Goal: Task Accomplishment & Management: Manage account settings

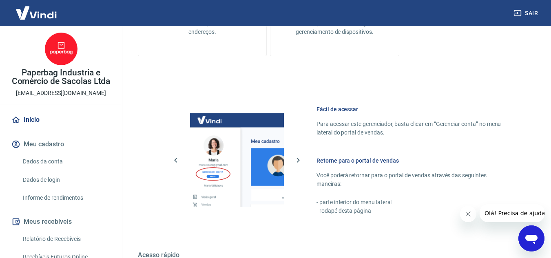
scroll to position [411, 0]
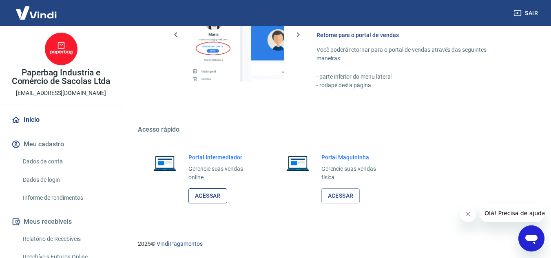
click at [204, 201] on link "Acessar" at bounding box center [208, 196] width 39 height 15
click at [206, 197] on link "Acessar" at bounding box center [208, 196] width 39 height 15
click at [340, 199] on link "Acessar" at bounding box center [341, 196] width 39 height 15
click at [346, 195] on link "Acessar" at bounding box center [341, 196] width 39 height 15
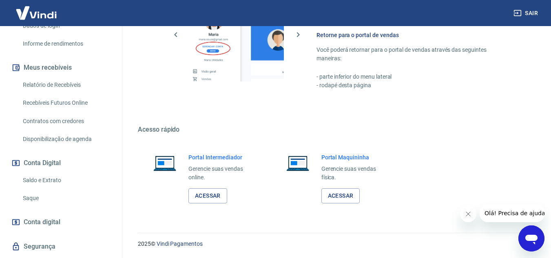
scroll to position [135, 0]
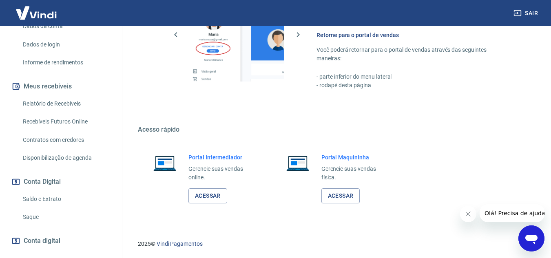
click at [55, 105] on link "Relatório de Recebíveis" at bounding box center [66, 103] width 93 height 17
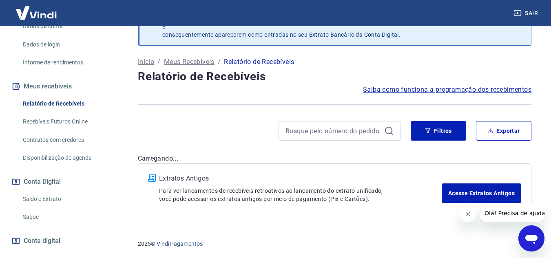
scroll to position [29, 0]
click at [439, 133] on button "Filtros" at bounding box center [438, 131] width 55 height 20
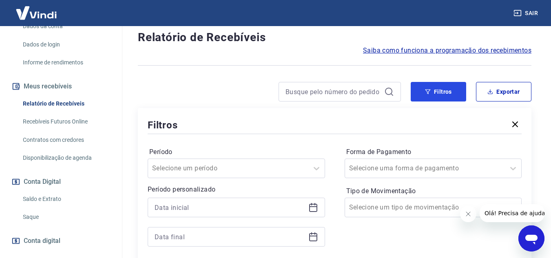
scroll to position [110, 0]
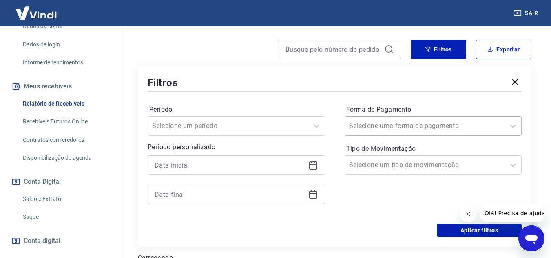
click at [427, 119] on div "Selecione uma forma de pagamento" at bounding box center [425, 126] width 160 height 15
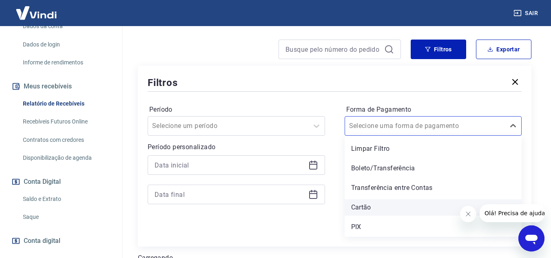
click at [379, 204] on div "Cartão" at bounding box center [433, 208] width 177 height 16
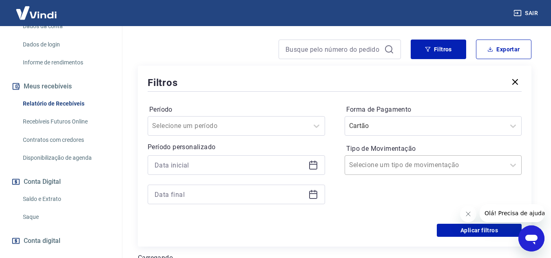
click at [418, 171] on div "Selecione um tipo de movimentação" at bounding box center [425, 165] width 160 height 15
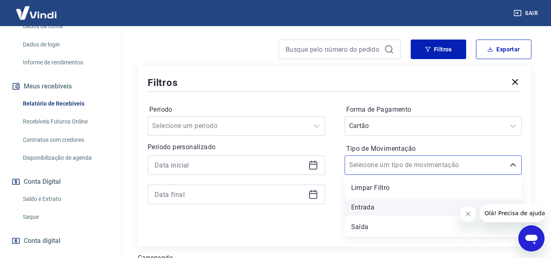
click at [377, 208] on div "Entrada" at bounding box center [433, 208] width 177 height 16
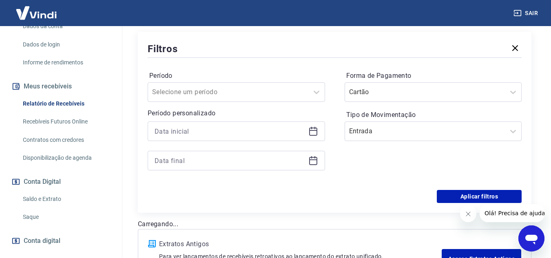
scroll to position [192, 0]
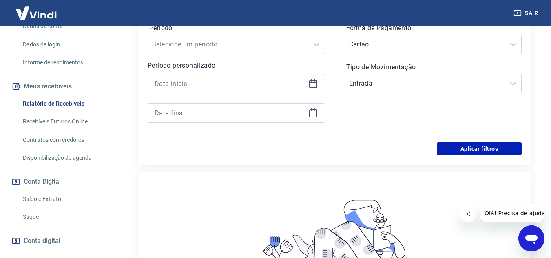
click at [310, 87] on icon at bounding box center [313, 84] width 8 height 8
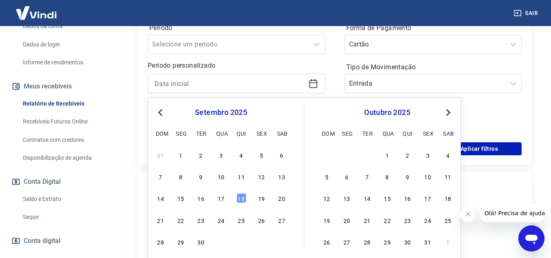
click at [157, 111] on button "Previous Month" at bounding box center [160, 113] width 10 height 10
click at [179, 242] on div "25" at bounding box center [181, 242] width 10 height 10
type input "[DATE]"
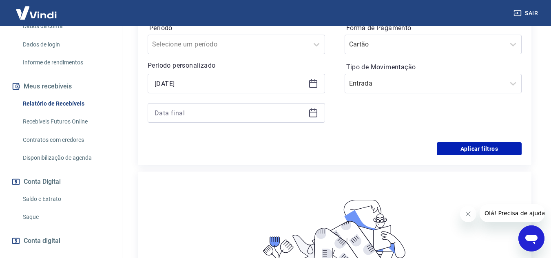
click at [313, 115] on icon at bounding box center [313, 113] width 10 height 10
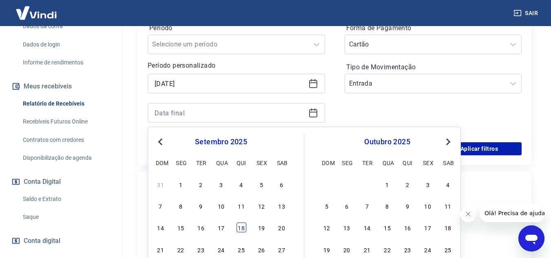
click at [240, 229] on div "18" at bounding box center [242, 228] width 10 height 10
type input "[DATE]"
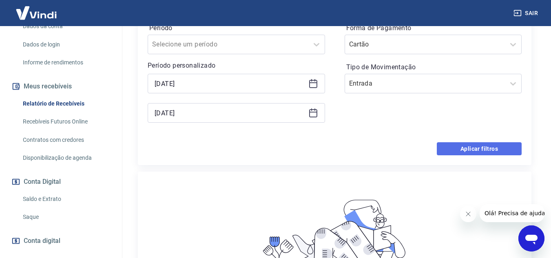
click at [469, 146] on button "Aplicar filtros" at bounding box center [479, 148] width 85 height 13
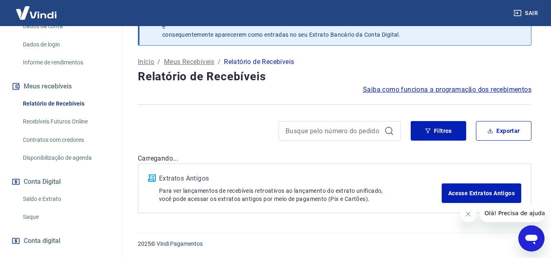
scroll to position [29, 0]
click at [469, 217] on icon "Fechar mensagem da empresa" at bounding box center [468, 214] width 7 height 7
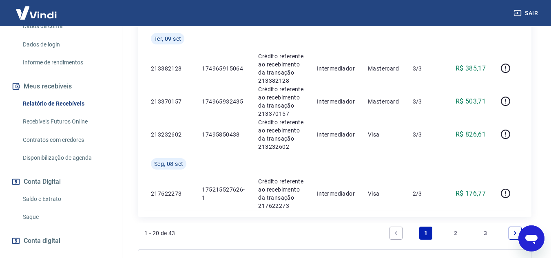
scroll to position [987, 0]
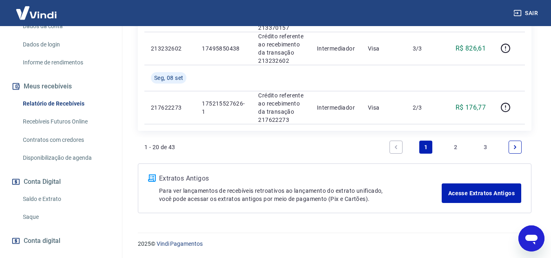
drag, startPoint x: 484, startPoint y: 150, endPoint x: 358, endPoint y: 151, distance: 126.1
click at [484, 150] on link "3" at bounding box center [485, 147] width 13 height 13
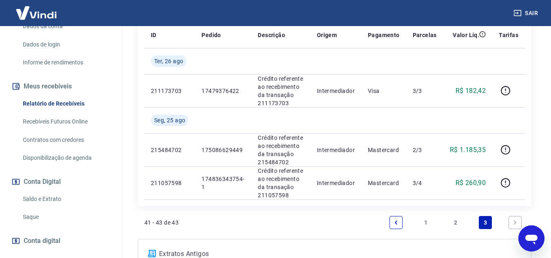
scroll to position [120, 0]
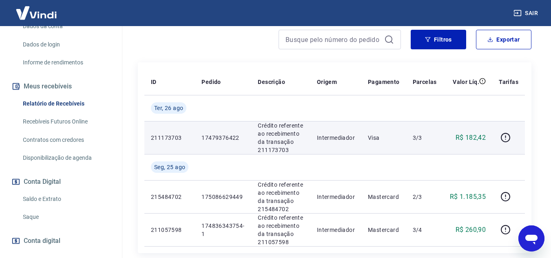
click at [214, 137] on p "17479376422" at bounding box center [223, 138] width 43 height 8
copy p "17479376422"
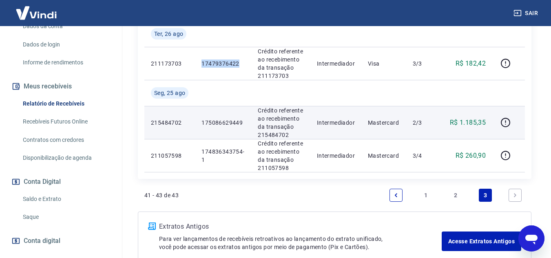
scroll to position [242, 0]
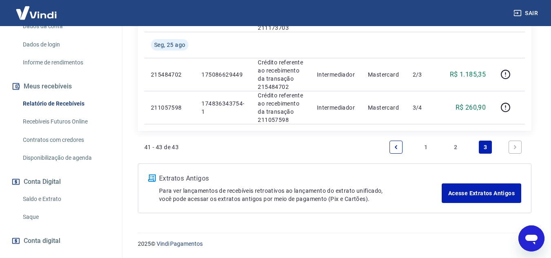
click at [457, 148] on link "2" at bounding box center [455, 147] width 13 height 13
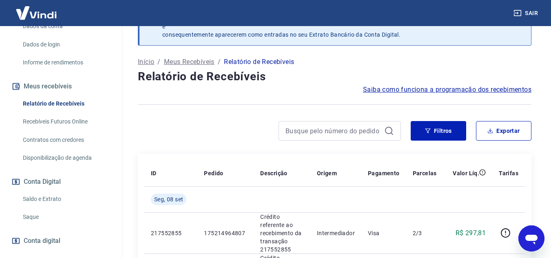
scroll to position [1039, 0]
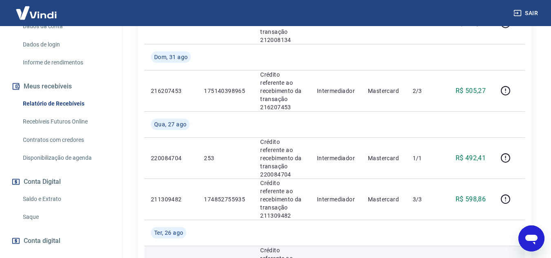
copy p "174846008131"
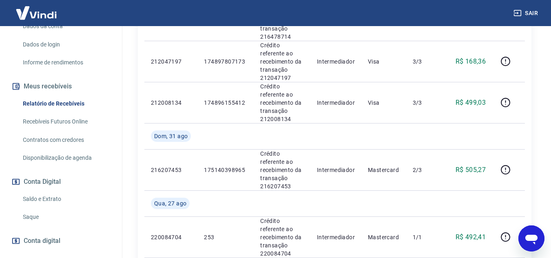
scroll to position [958, 0]
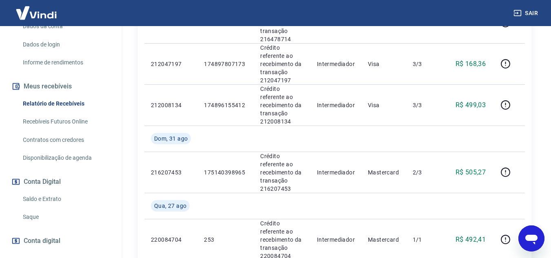
copy p "174852755935"
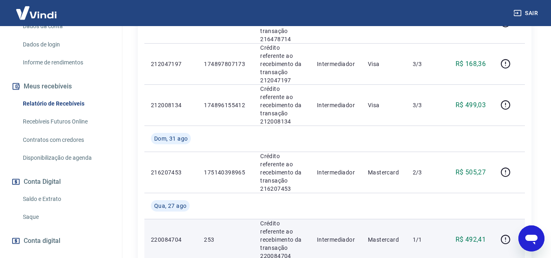
click at [211, 236] on p "253" at bounding box center [225, 240] width 43 height 8
copy p "253"
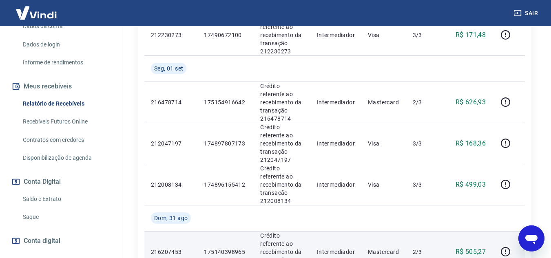
scroll to position [876, 0]
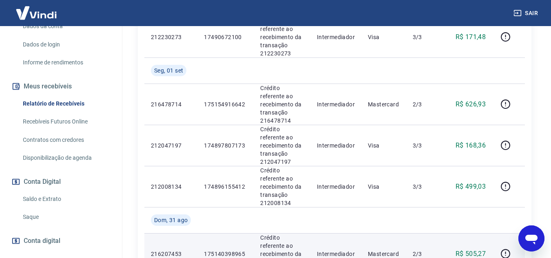
click at [217, 250] on p "175140398965" at bounding box center [225, 254] width 43 height 8
copy p "175140398965"
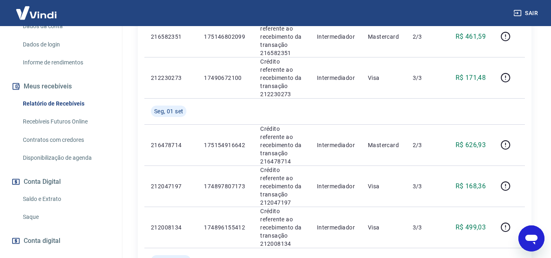
scroll to position [794, 0]
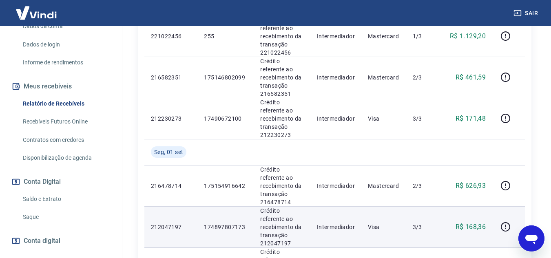
click at [220, 223] on p "174897807173" at bounding box center [225, 227] width 43 height 8
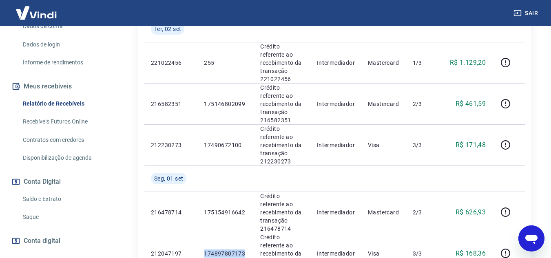
scroll to position [754, 0]
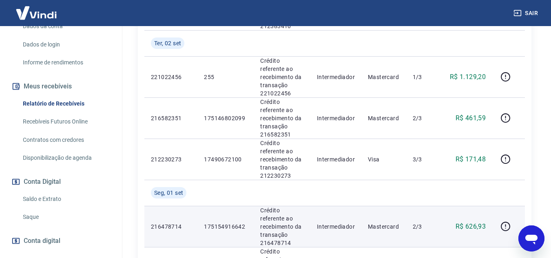
click at [220, 223] on p "175154916642" at bounding box center [225, 227] width 43 height 8
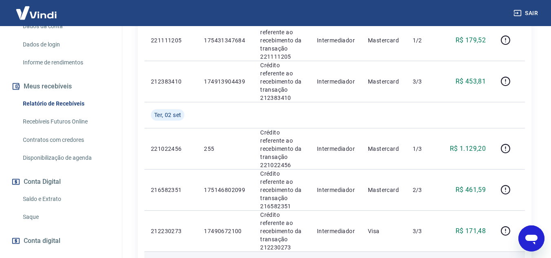
scroll to position [672, 0]
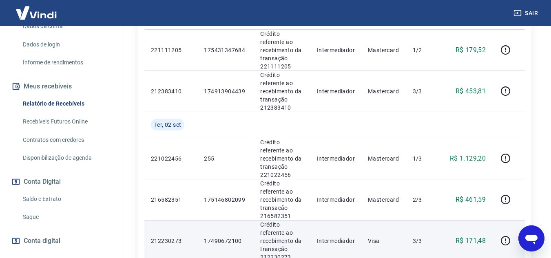
click at [222, 237] on p "17490672100" at bounding box center [225, 241] width 43 height 8
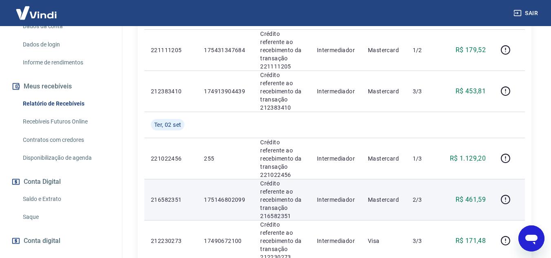
click at [225, 196] on p "175146802099" at bounding box center [225, 200] width 43 height 8
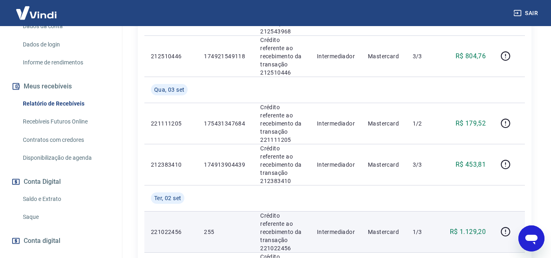
scroll to position [590, 0]
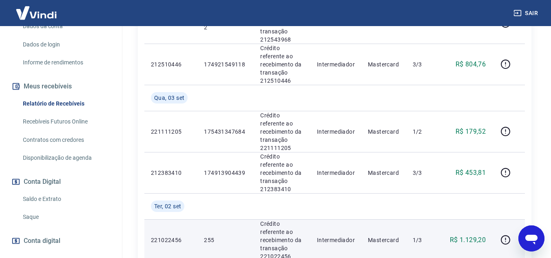
click at [211, 236] on p "255" at bounding box center [225, 240] width 43 height 8
copy p "255"
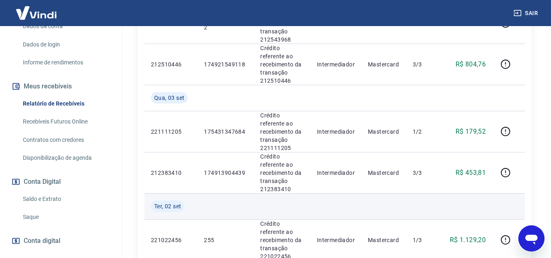
click at [355, 193] on td at bounding box center [335, 206] width 51 height 26
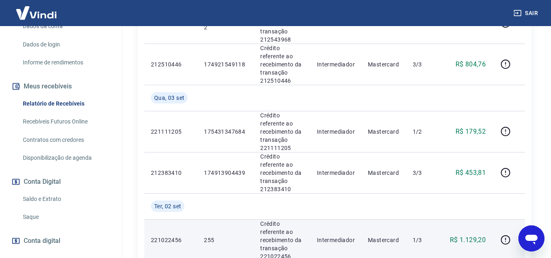
click at [210, 236] on p "255" at bounding box center [225, 240] width 43 height 8
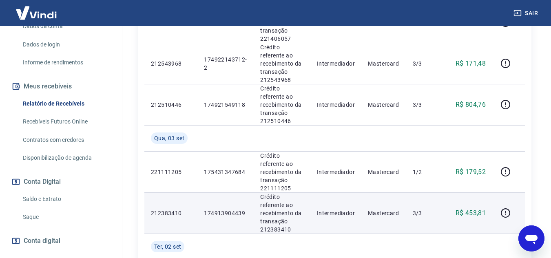
scroll to position [550, 0]
click at [220, 210] on p "174913904439" at bounding box center [225, 214] width 43 height 8
click at [223, 210] on p "174913904439" at bounding box center [225, 214] width 43 height 8
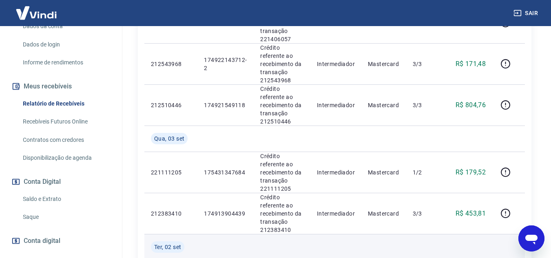
drag, startPoint x: 223, startPoint y: 135, endPoint x: 189, endPoint y: 153, distance: 38.9
click at [189, 234] on td "Ter, 02 set" at bounding box center [170, 247] width 53 height 26
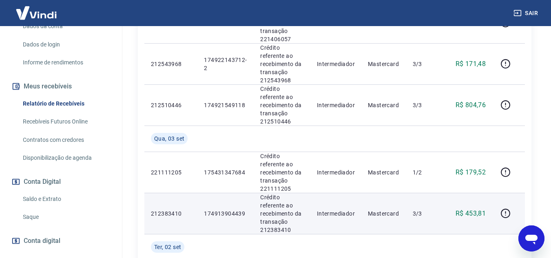
click at [221, 210] on p "174913904439" at bounding box center [225, 214] width 43 height 8
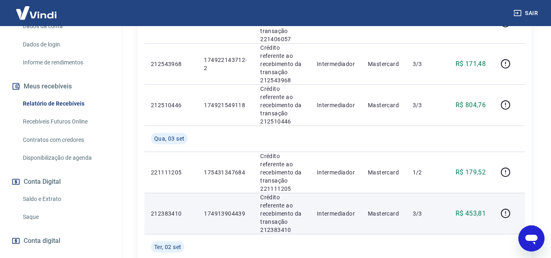
click at [220, 210] on p "174913904439" at bounding box center [225, 214] width 43 height 8
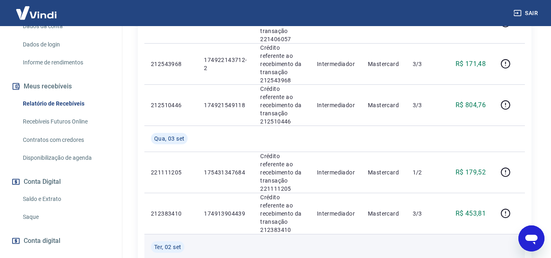
click at [283, 234] on td at bounding box center [282, 247] width 56 height 26
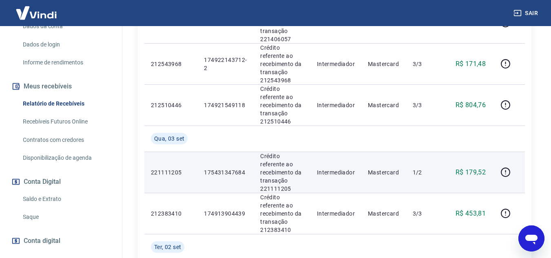
click at [217, 169] on p "175431347684" at bounding box center [225, 173] width 43 height 8
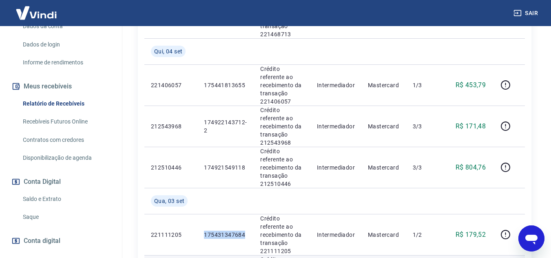
scroll to position [468, 0]
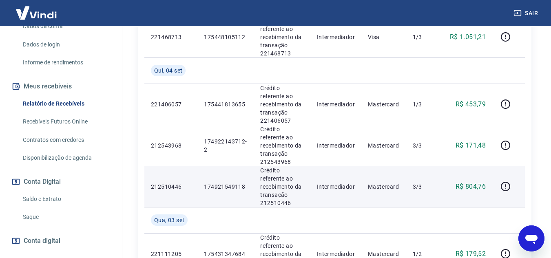
click at [215, 183] on p "174921549118" at bounding box center [225, 187] width 43 height 8
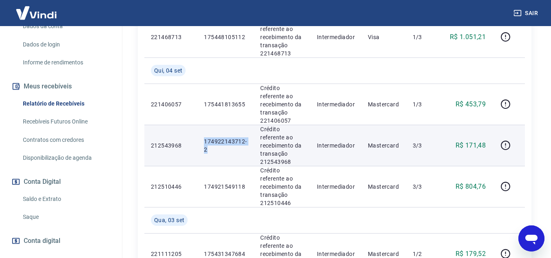
drag, startPoint x: 202, startPoint y: 86, endPoint x: 227, endPoint y: 95, distance: 26.7
click at [227, 125] on td "174922143712-2" at bounding box center [225, 145] width 56 height 41
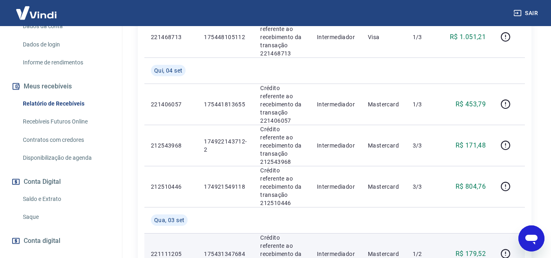
click at [385, 233] on td "Mastercard" at bounding box center [383, 253] width 45 height 41
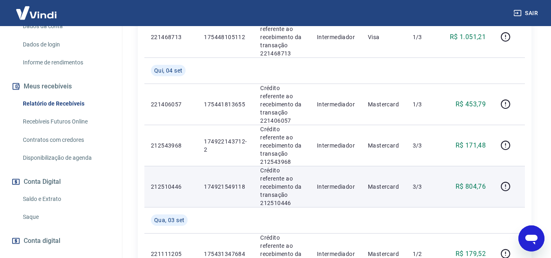
click at [227, 183] on p "174921549118" at bounding box center [225, 187] width 43 height 8
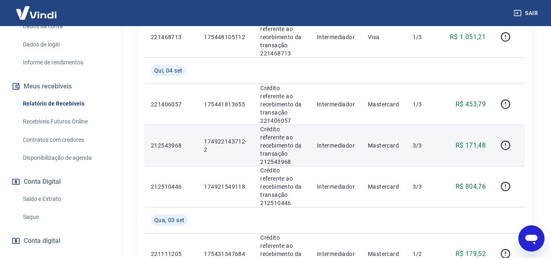
click at [221, 137] on p "174922143712-2" at bounding box center [225, 145] width 43 height 16
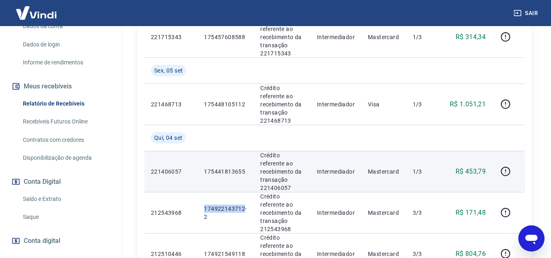
scroll to position [386, 0]
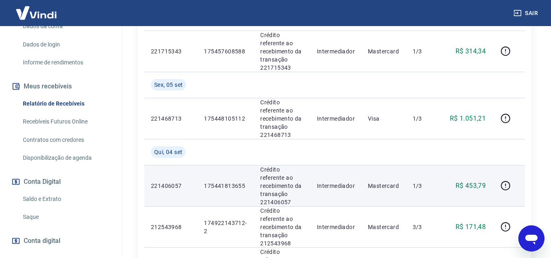
click at [223, 182] on p "175441813655" at bounding box center [225, 186] width 43 height 8
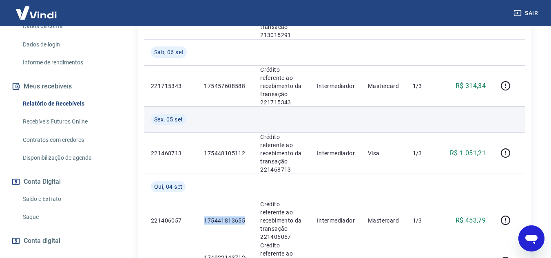
scroll to position [305, 0]
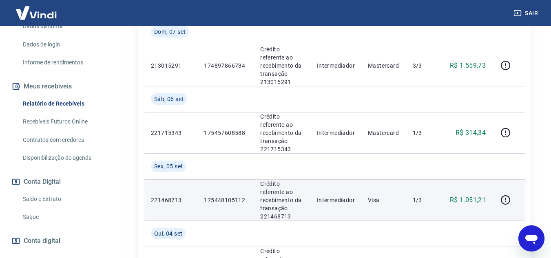
click at [229, 196] on p "175448105112" at bounding box center [225, 200] width 43 height 8
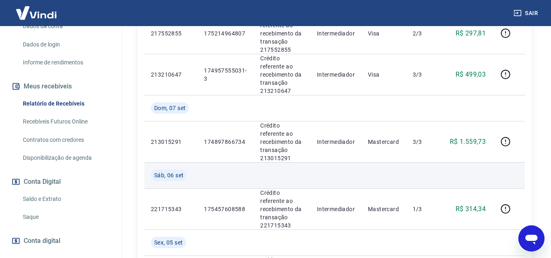
scroll to position [223, 0]
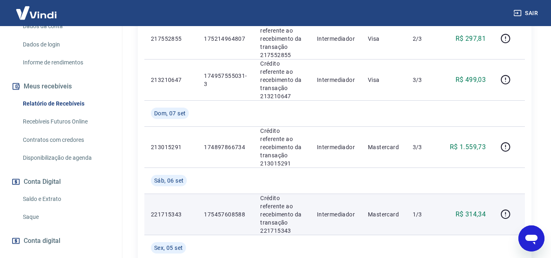
click at [225, 211] on p "175457608588" at bounding box center [225, 215] width 43 height 8
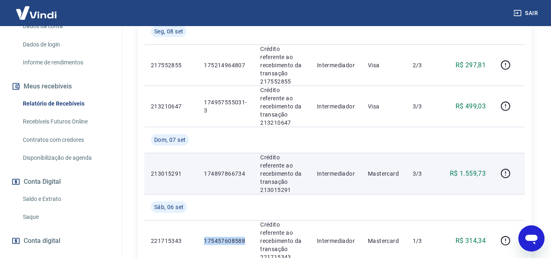
scroll to position [182, 0]
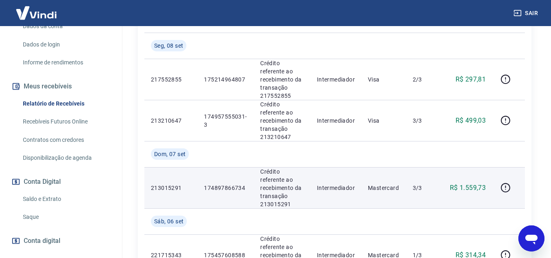
click at [218, 184] on p "174897866734" at bounding box center [225, 188] width 43 height 8
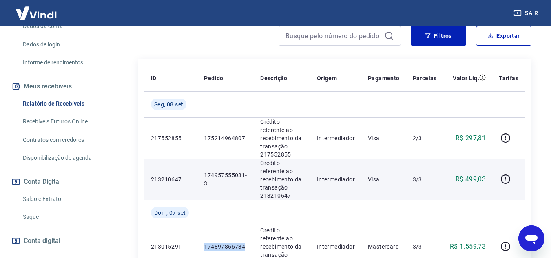
scroll to position [142, 0]
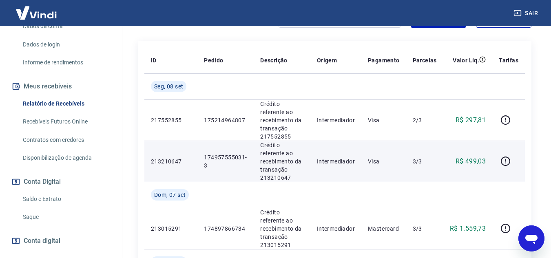
click at [223, 153] on p "174957555031-3" at bounding box center [225, 161] width 43 height 16
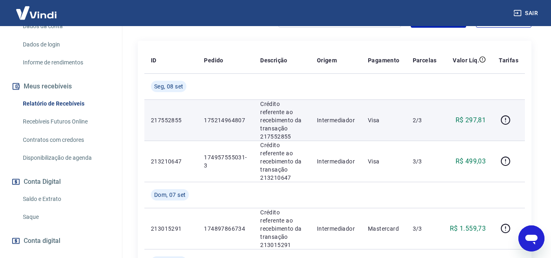
click at [224, 116] on p "175214964807" at bounding box center [225, 120] width 43 height 8
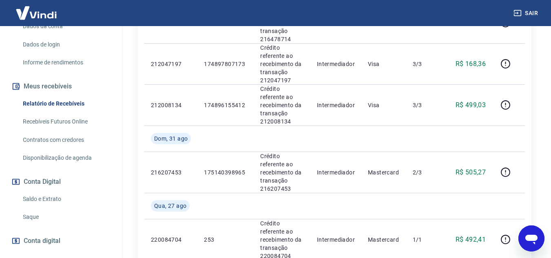
scroll to position [1039, 0]
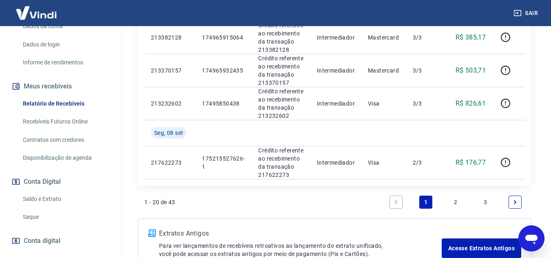
scroll to position [946, 0]
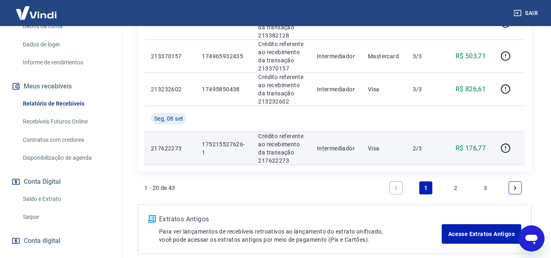
click at [222, 146] on p "175215527626-1" at bounding box center [223, 148] width 43 height 16
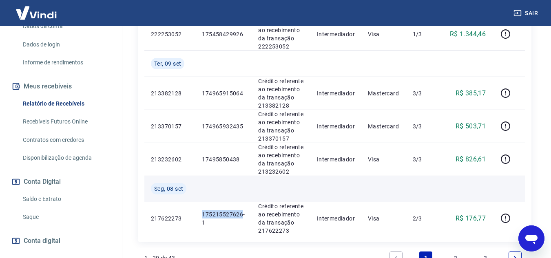
scroll to position [865, 0]
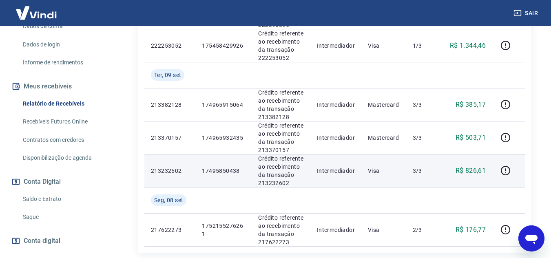
click at [220, 170] on p "17495850438" at bounding box center [223, 171] width 43 height 8
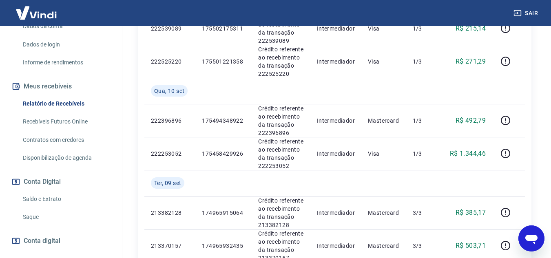
scroll to position [742, 0]
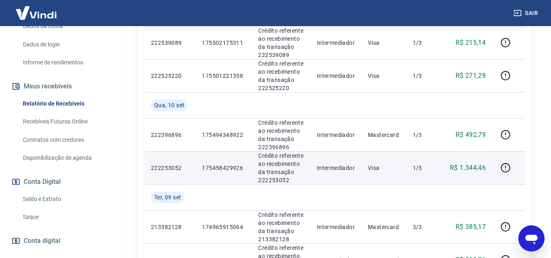
click at [228, 167] on p "175458429926" at bounding box center [223, 168] width 43 height 8
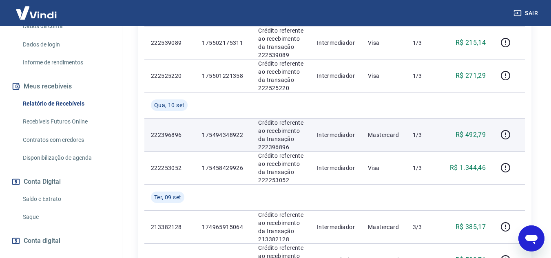
click at [216, 134] on p "175494348922" at bounding box center [223, 135] width 43 height 8
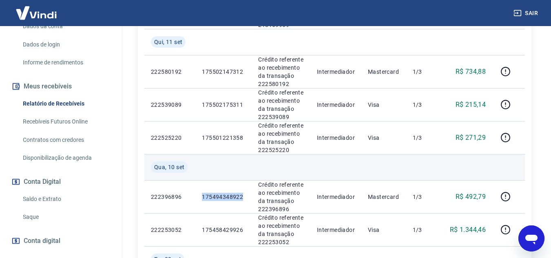
scroll to position [661, 0]
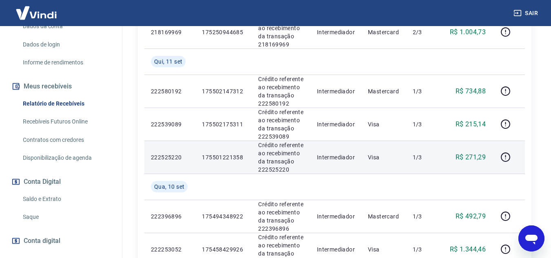
click at [222, 158] on p "175501221358" at bounding box center [223, 157] width 43 height 8
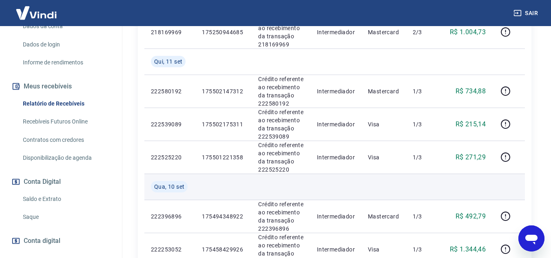
click at [231, 180] on td at bounding box center [223, 187] width 56 height 26
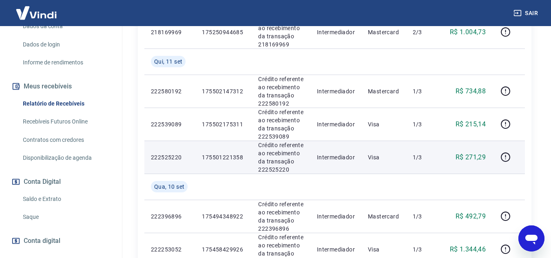
click at [221, 154] on p "175501221358" at bounding box center [223, 157] width 43 height 8
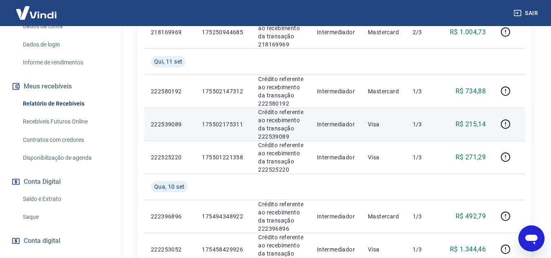
click at [215, 124] on p "175502175311" at bounding box center [223, 124] width 43 height 8
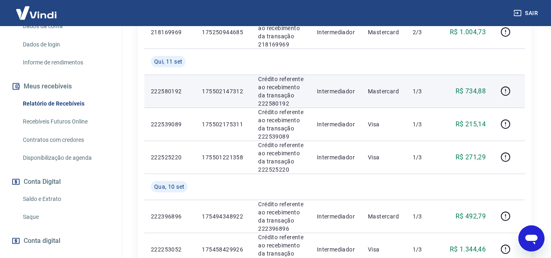
click at [220, 92] on p "175502147312" at bounding box center [223, 91] width 43 height 8
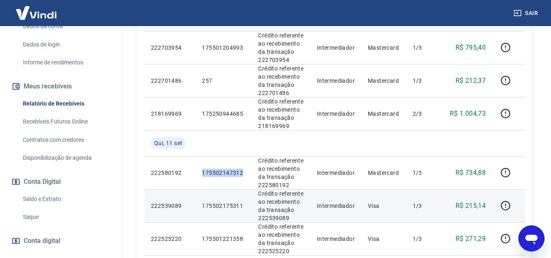
scroll to position [538, 0]
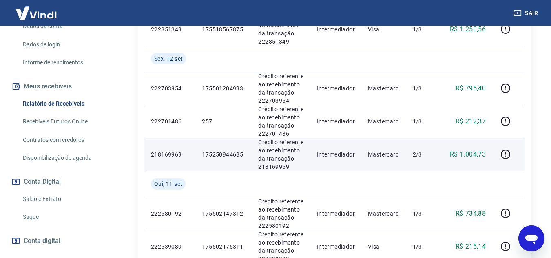
click at [224, 155] on p "175250944685" at bounding box center [223, 155] width 43 height 8
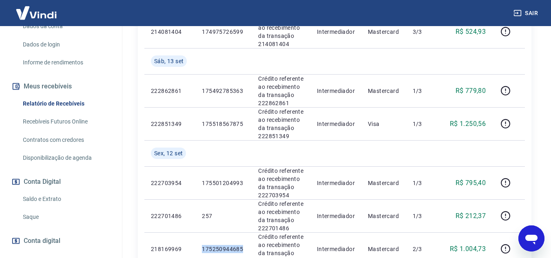
scroll to position [497, 0]
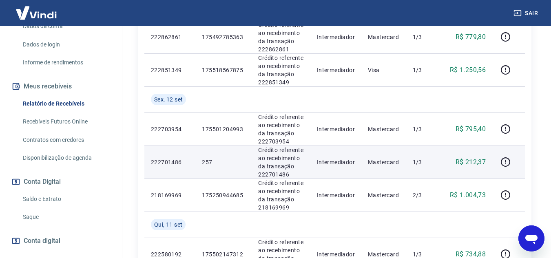
click at [208, 162] on p "257" at bounding box center [223, 162] width 43 height 8
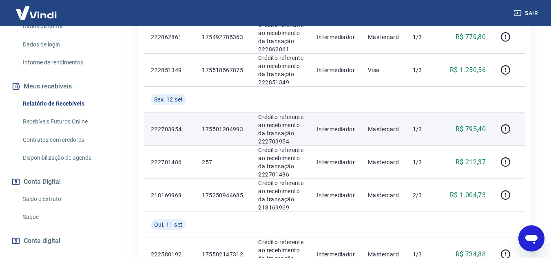
click at [224, 126] on p "175501204993" at bounding box center [223, 129] width 43 height 8
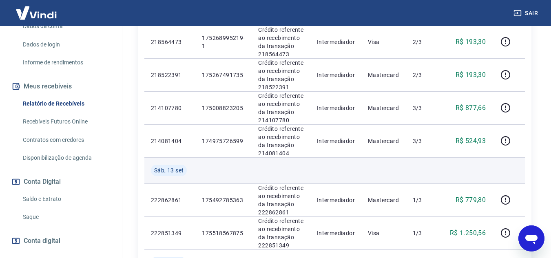
scroll to position [375, 0]
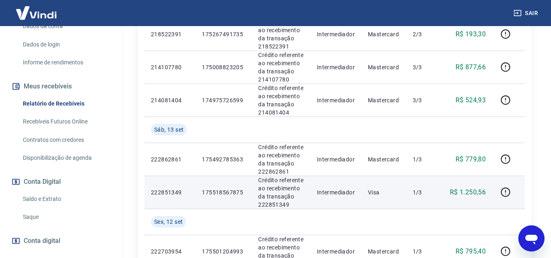
click at [229, 192] on p "175518567875" at bounding box center [223, 193] width 43 height 8
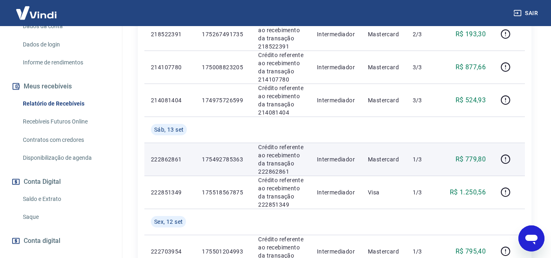
click at [227, 158] on p "175492785363" at bounding box center [223, 159] width 43 height 8
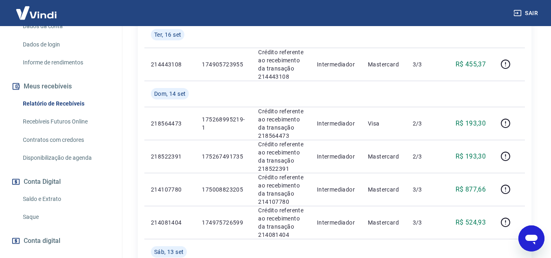
scroll to position [293, 0]
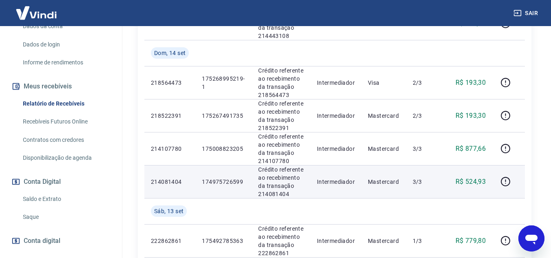
click at [218, 183] on p "174975726599" at bounding box center [223, 182] width 43 height 8
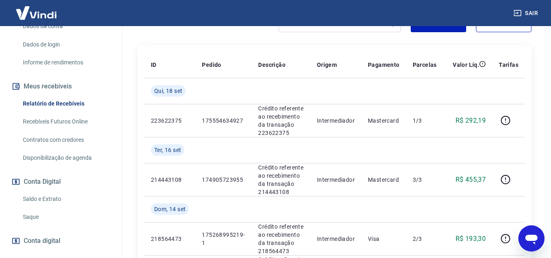
scroll to position [130, 0]
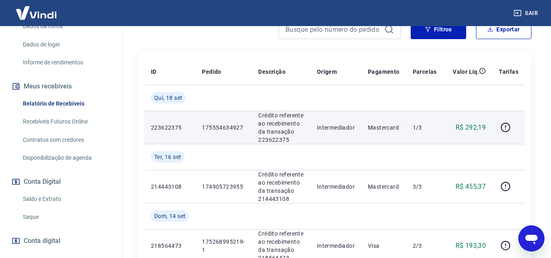
click at [223, 127] on p "175554634927" at bounding box center [223, 128] width 43 height 8
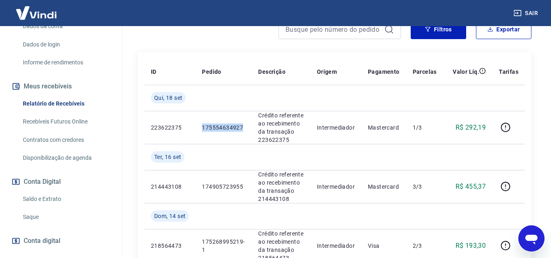
scroll to position [176, 0]
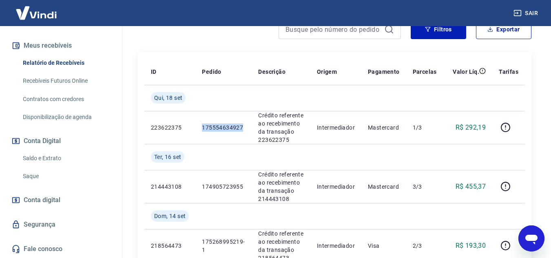
drag, startPoint x: 30, startPoint y: 177, endPoint x: 102, endPoint y: 177, distance: 71.4
click at [30, 177] on link "Saque" at bounding box center [66, 176] width 93 height 17
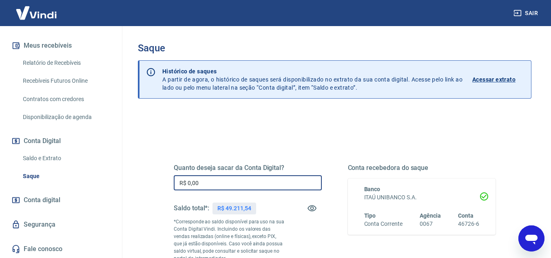
click at [231, 182] on input "R$ 0,00" at bounding box center [248, 182] width 148 height 15
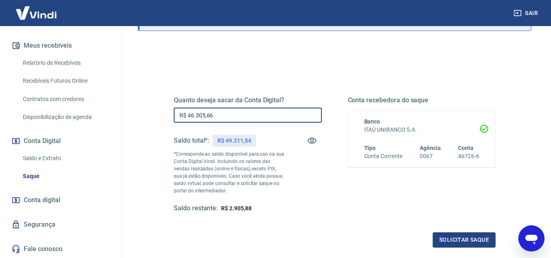
scroll to position [82, 0]
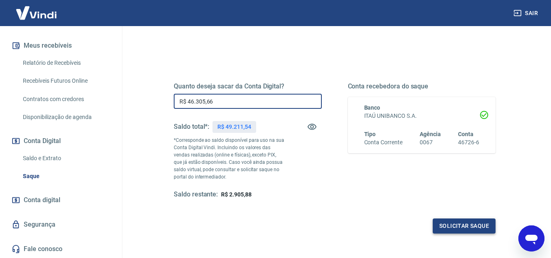
click at [466, 230] on button "Solicitar saque" at bounding box center [464, 226] width 63 height 15
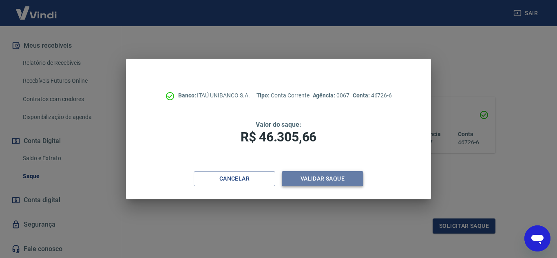
click at [328, 180] on button "Validar saque" at bounding box center [323, 178] width 82 height 15
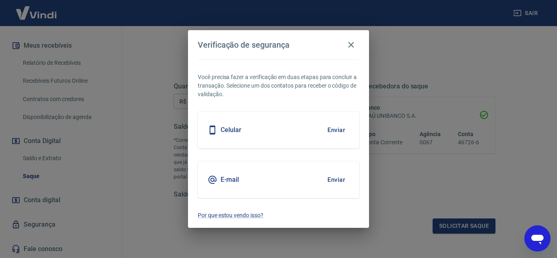
click at [331, 131] on button "Enviar" at bounding box center [336, 130] width 27 height 17
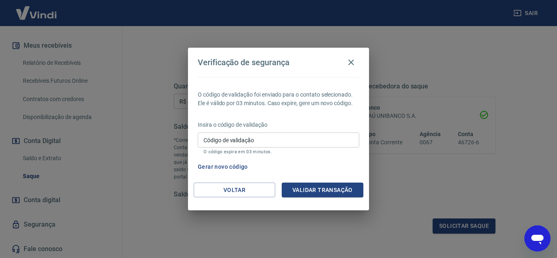
click at [210, 166] on button "Gerar novo código" at bounding box center [223, 167] width 57 height 15
click at [233, 194] on button "Voltar" at bounding box center [235, 190] width 82 height 15
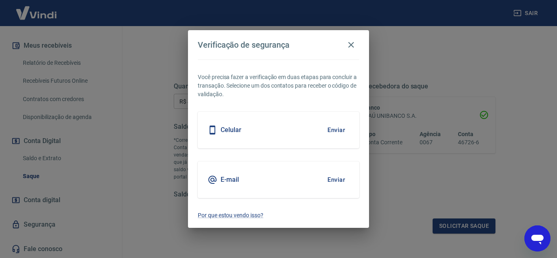
click at [339, 182] on button "Enviar" at bounding box center [336, 179] width 27 height 17
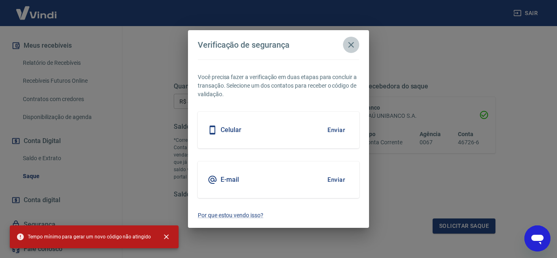
click at [351, 48] on icon "button" at bounding box center [351, 45] width 10 height 10
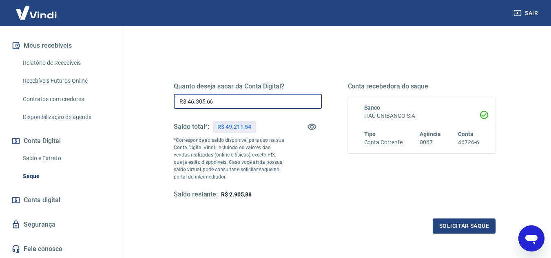
drag, startPoint x: 224, startPoint y: 102, endPoint x: 169, endPoint y: 94, distance: 56.6
click at [169, 94] on div "Quanto deseja sacar da Conta Digital? R$ 46.305,66 ​ Saldo total*: R$ 49.211,54…" at bounding box center [335, 145] width 342 height 197
type input "R$ 0,00"
click at [24, 16] on img at bounding box center [36, 12] width 53 height 25
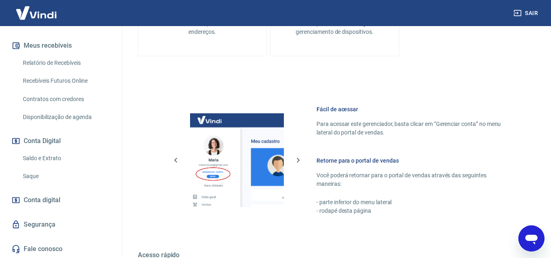
scroll to position [411, 0]
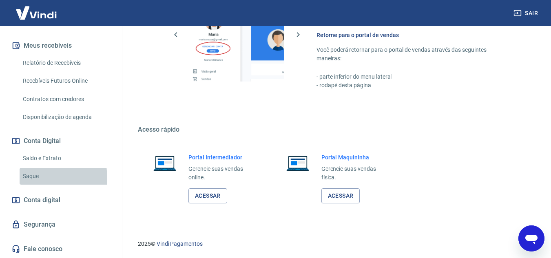
click at [32, 178] on link "Saque" at bounding box center [66, 176] width 93 height 17
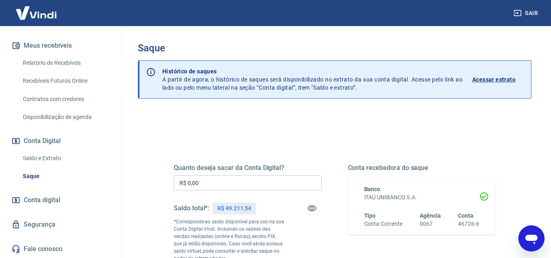
click at [221, 181] on input "R$ 0,00" at bounding box center [248, 182] width 148 height 15
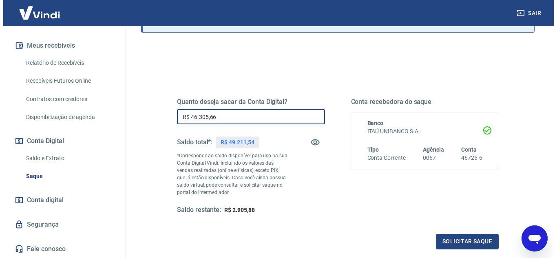
scroll to position [153, 0]
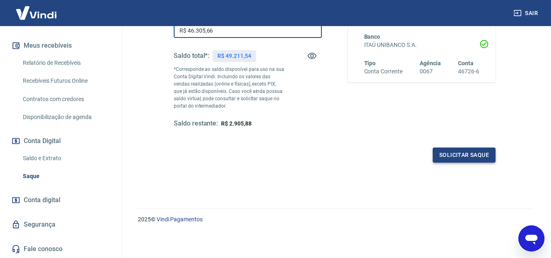
type input "R$ 46.305,66"
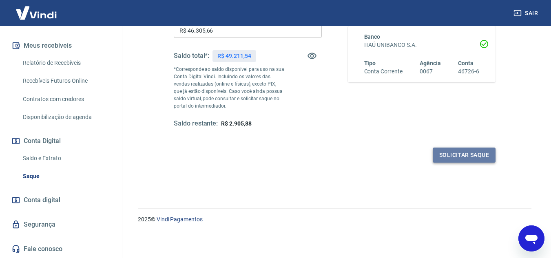
click at [470, 151] on button "Solicitar saque" at bounding box center [464, 155] width 63 height 15
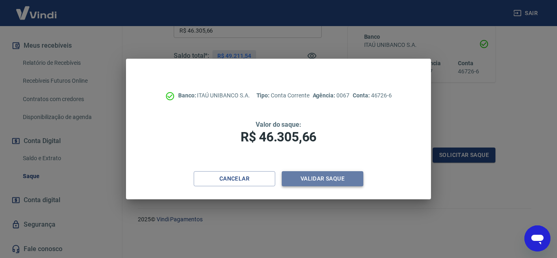
click at [326, 178] on button "Validar saque" at bounding box center [323, 178] width 82 height 15
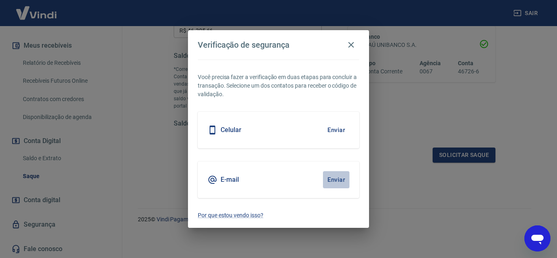
click at [336, 182] on button "Enviar" at bounding box center [336, 179] width 27 height 17
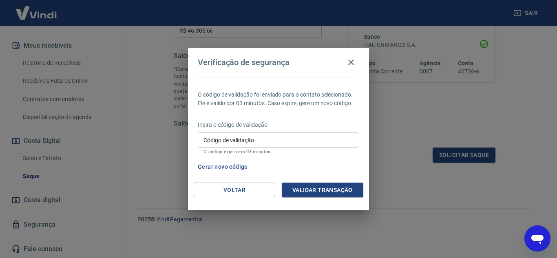
click at [299, 146] on input "Código de validação" at bounding box center [279, 140] width 162 height 15
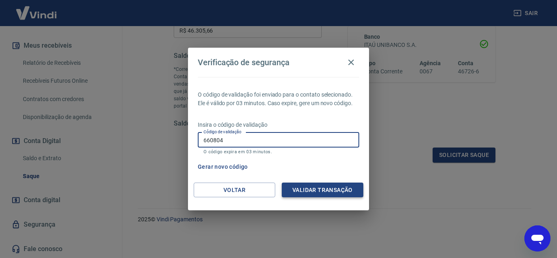
type input "660804"
click at [318, 191] on button "Validar transação" at bounding box center [323, 190] width 82 height 15
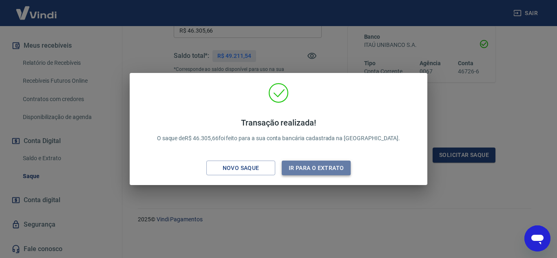
click at [322, 170] on button "Ir para o extrato" at bounding box center [316, 168] width 69 height 15
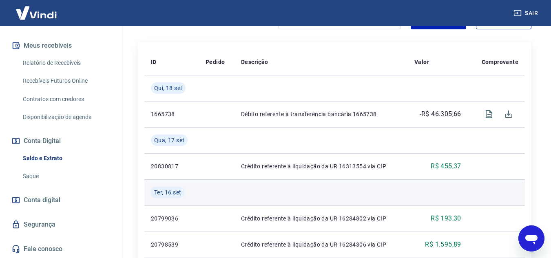
scroll to position [189, 0]
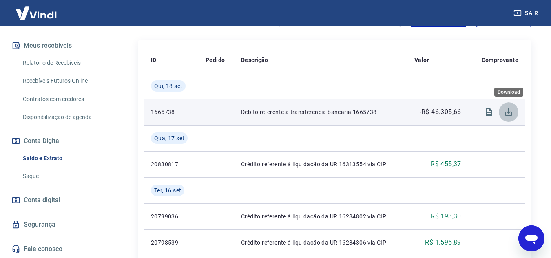
click at [509, 112] on icon "Download" at bounding box center [508, 112] width 7 height 7
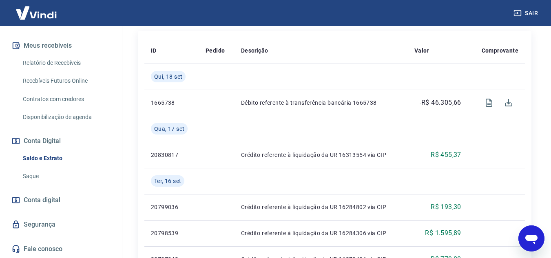
scroll to position [206, 0]
